Goal: Information Seeking & Learning: Understand process/instructions

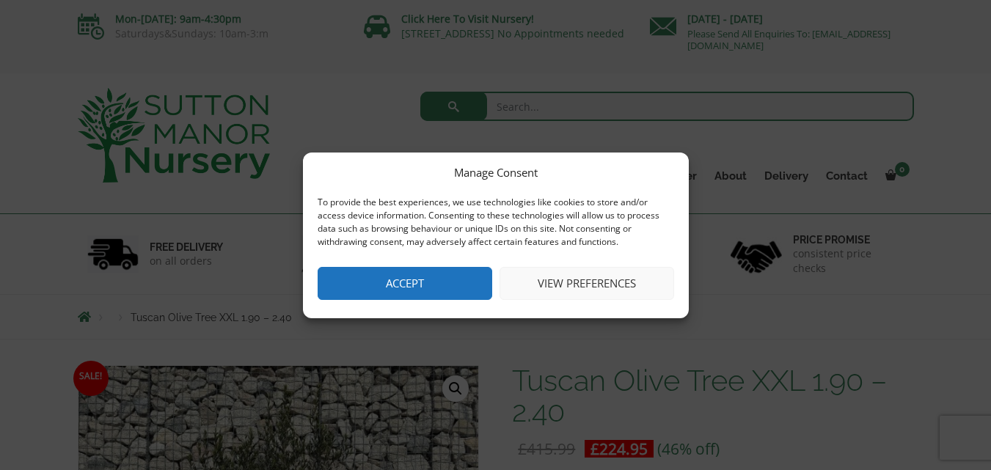
drag, startPoint x: 442, startPoint y: 280, endPoint x: 772, endPoint y: 217, distance: 336.0
click at [442, 280] on button "Accept" at bounding box center [405, 283] width 175 height 33
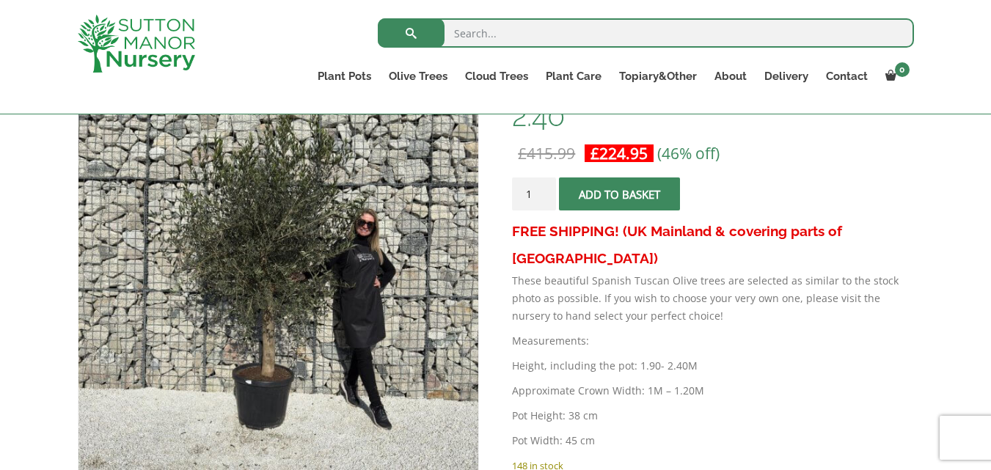
scroll to position [273, 0]
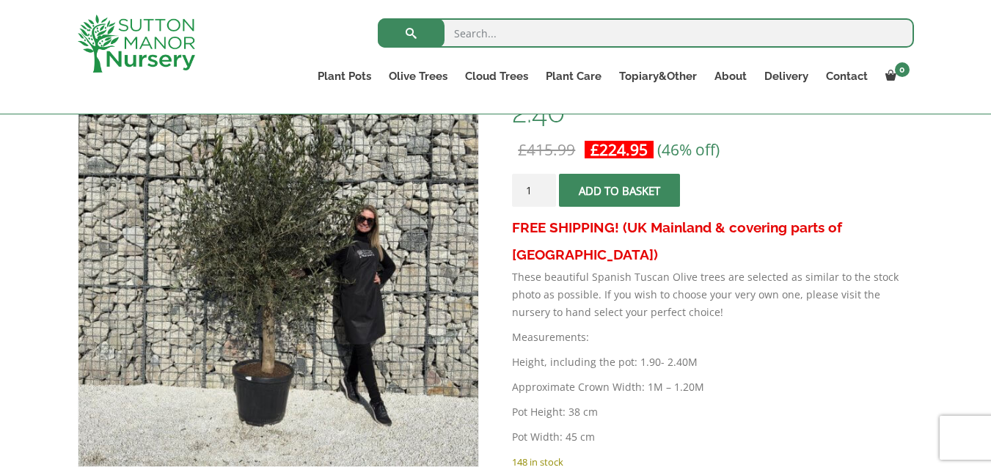
drag, startPoint x: 997, startPoint y: 79, endPoint x: 1001, endPoint y: 135, distance: 55.9
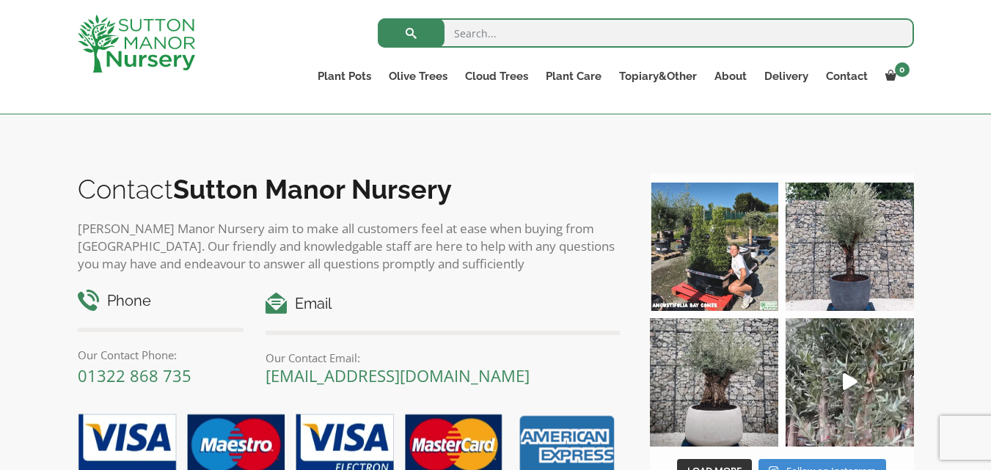
scroll to position [1420, 0]
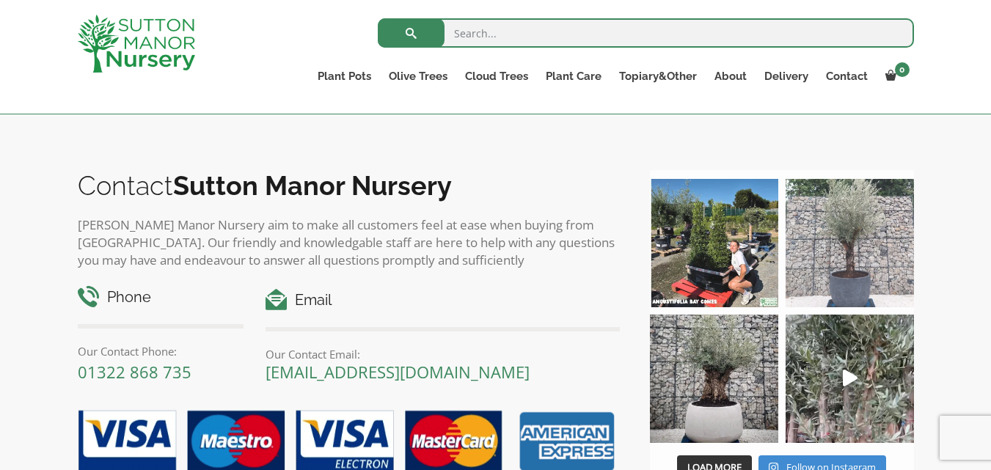
click at [858, 257] on img at bounding box center [850, 243] width 128 height 128
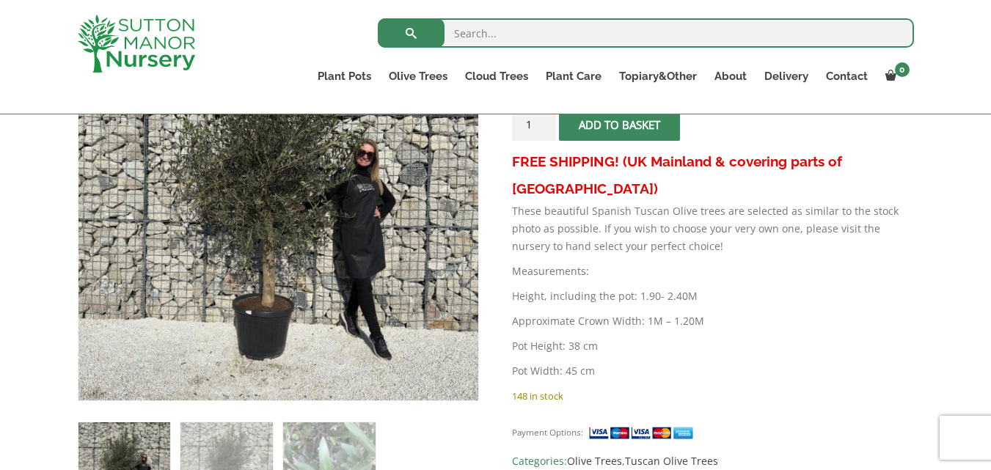
scroll to position [75, 0]
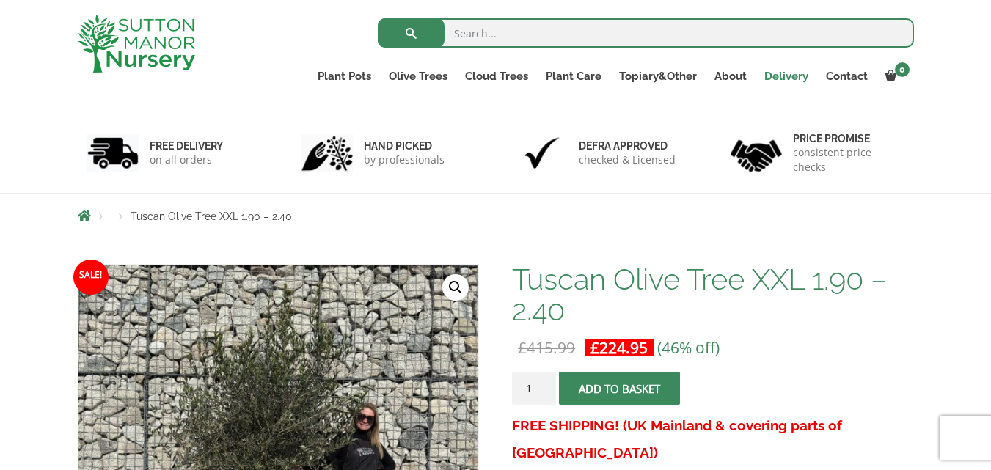
click at [800, 77] on link "Delivery" at bounding box center [787, 76] width 62 height 21
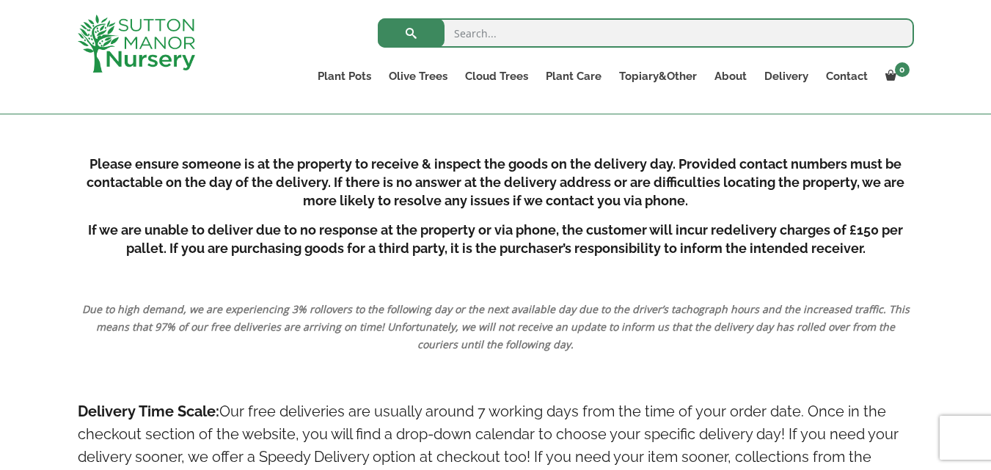
scroll to position [541, 0]
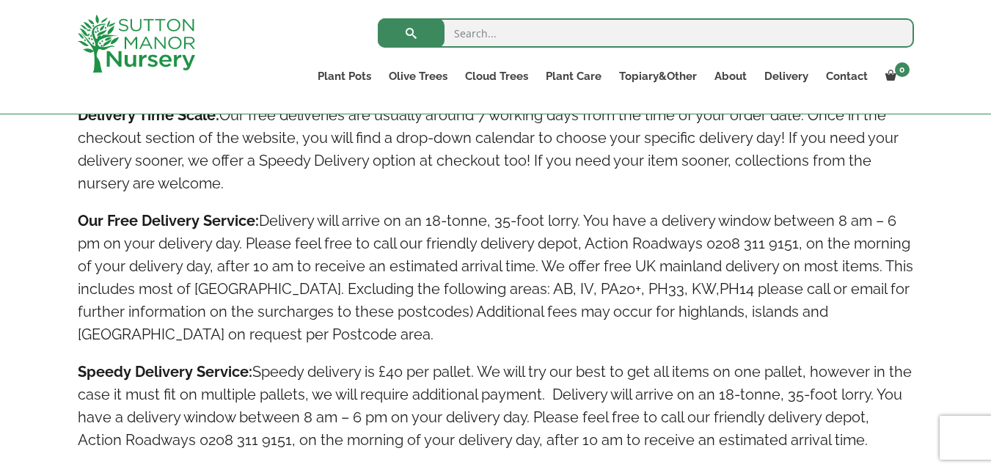
scroll to position [855, 0]
